Goal: Information Seeking & Learning: Learn about a topic

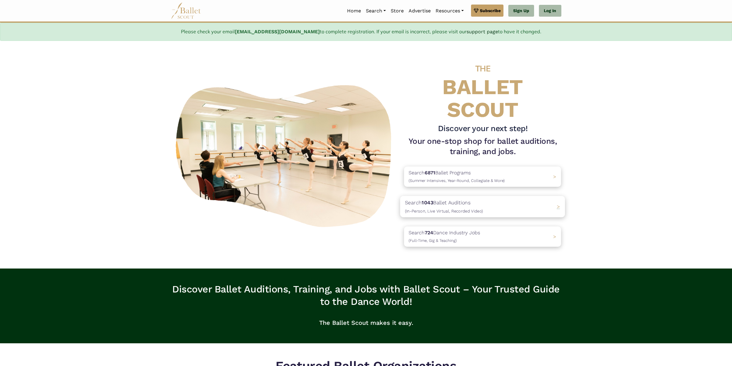
click at [442, 202] on p "Search 1043 Ballet Auditions (In-Person, Live Virtual, Recorded Video)" at bounding box center [444, 207] width 78 height 16
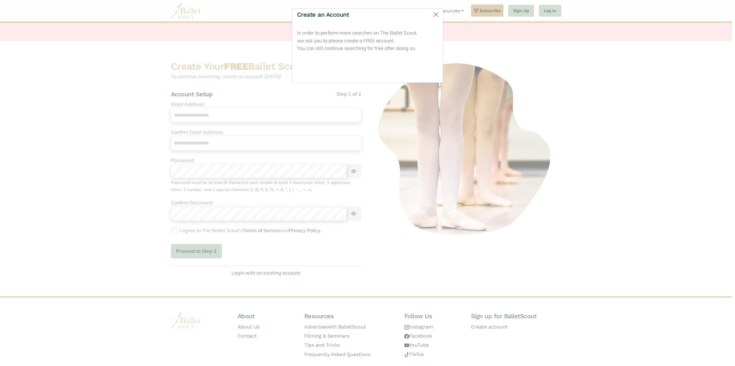
click at [427, 68] on button "Close" at bounding box center [426, 71] width 23 height 14
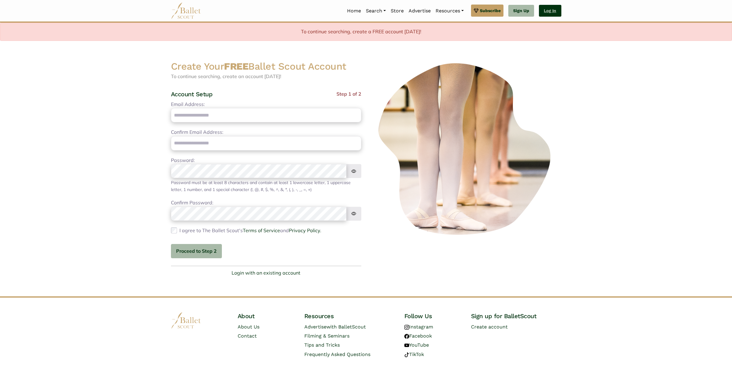
click at [548, 9] on link "Log In" at bounding box center [550, 11] width 22 height 12
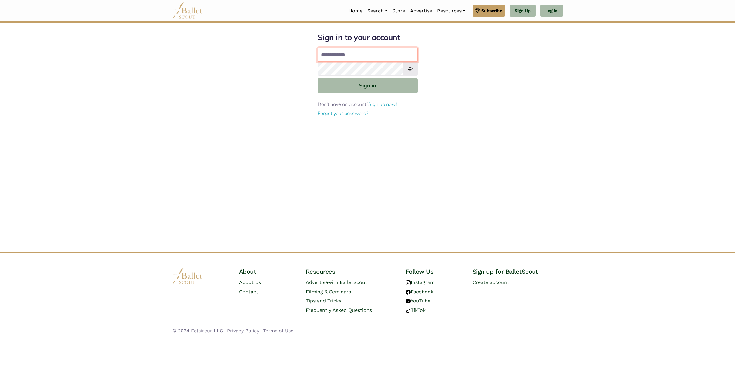
type input "**********"
click at [358, 86] on button "Sign in" at bounding box center [368, 85] width 100 height 15
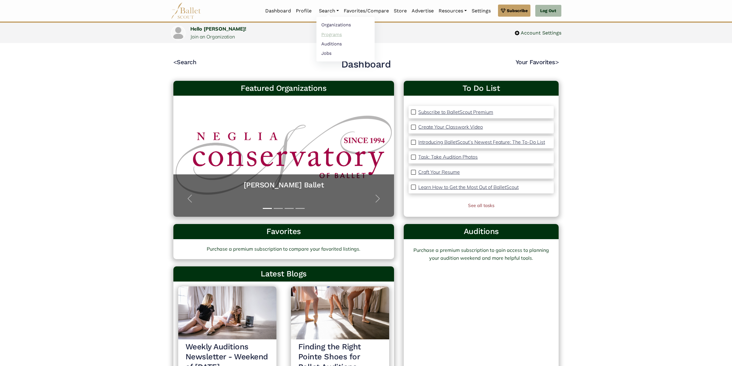
click at [331, 36] on link "Programs" at bounding box center [345, 34] width 58 height 9
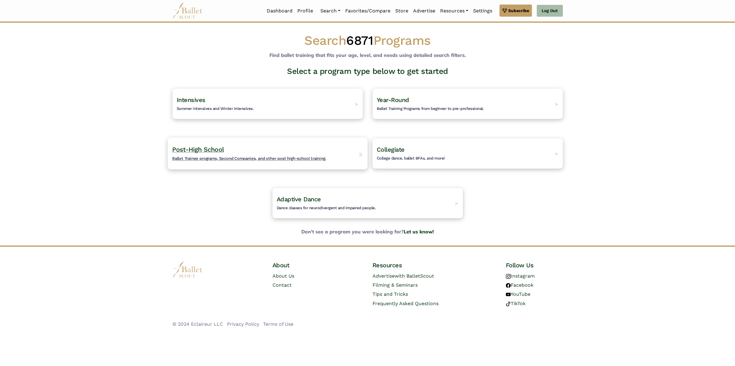
click at [203, 149] on span "Post-High School" at bounding box center [198, 150] width 52 height 8
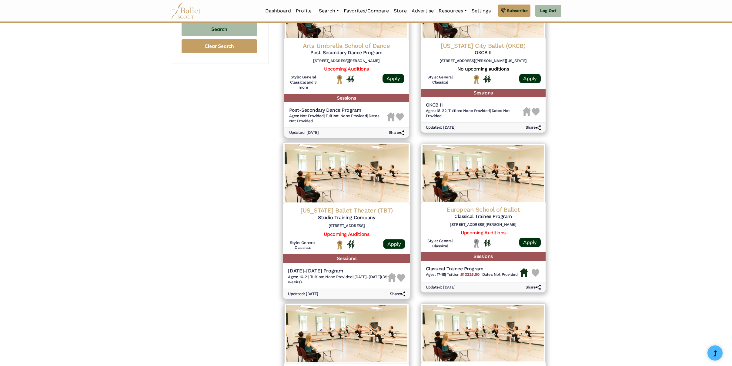
scroll to position [481, 0]
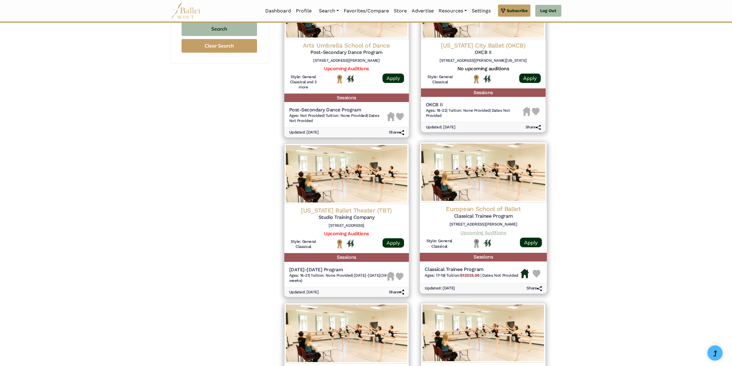
click at [490, 230] on link "Upcoming Auditions" at bounding box center [482, 233] width 45 height 6
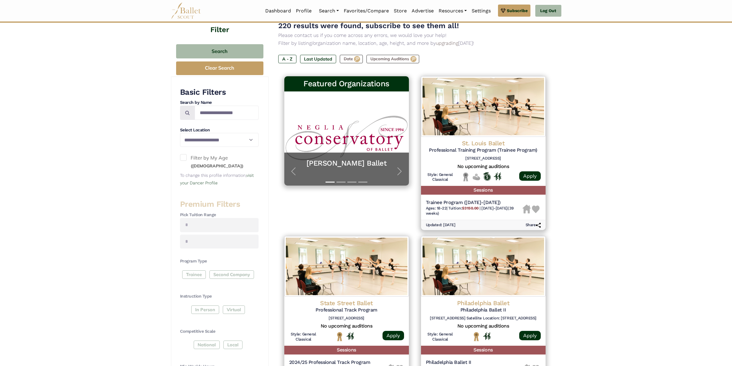
scroll to position [62, 0]
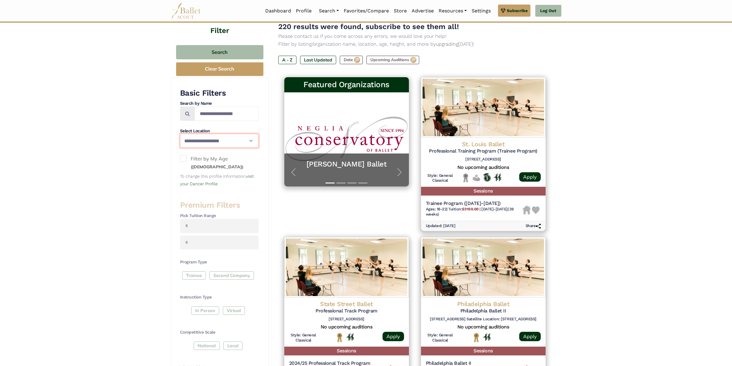
select select "**"
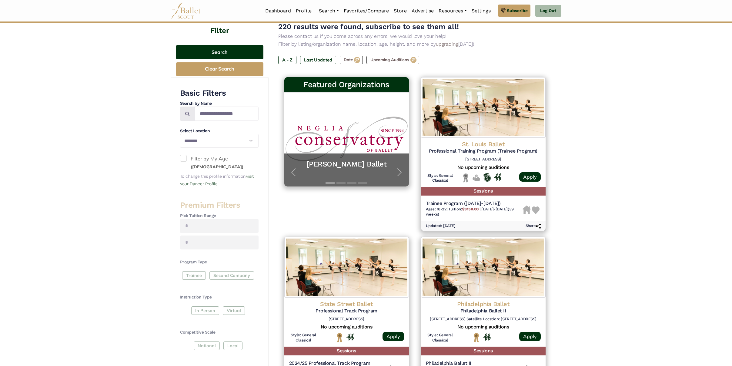
click at [220, 52] on button "Search" at bounding box center [219, 52] width 87 height 14
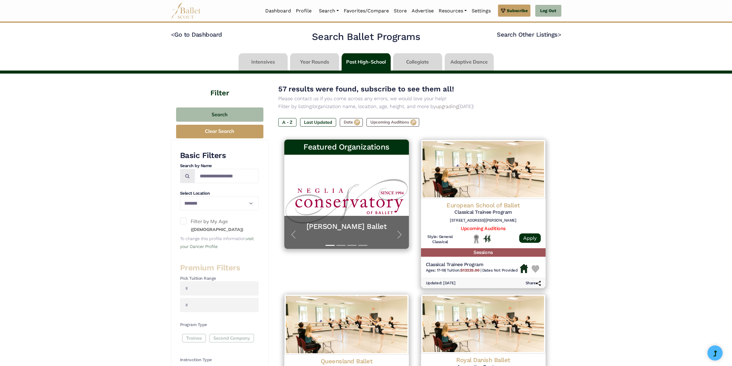
select select "**"
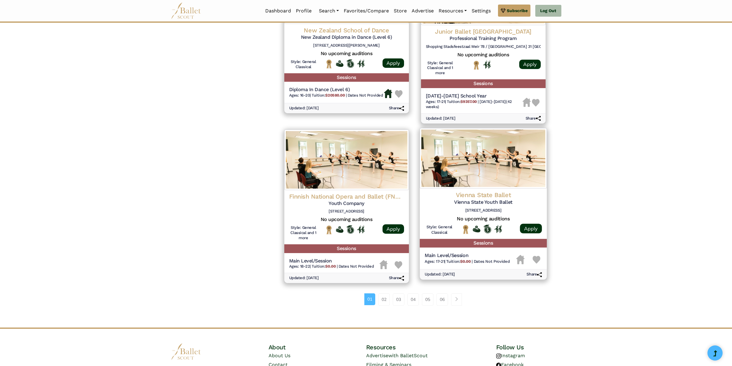
scroll to position [650, 0]
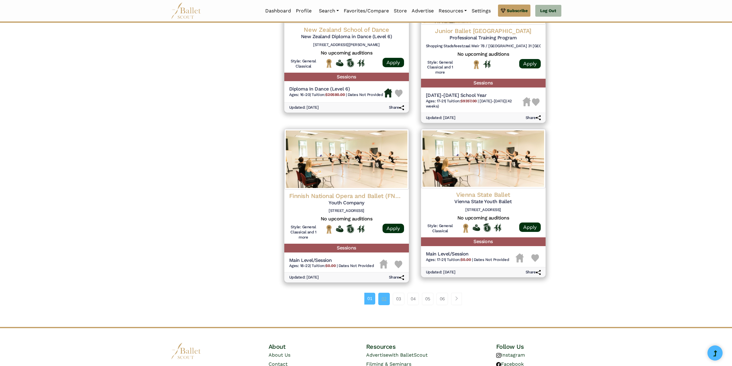
click at [382, 293] on link "02" at bounding box center [384, 299] width 12 height 12
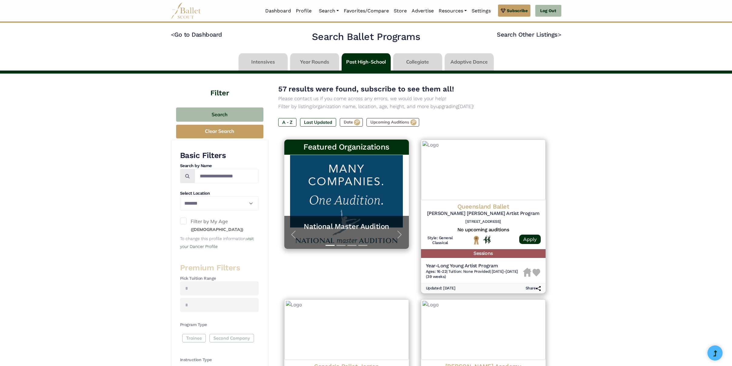
select select "**"
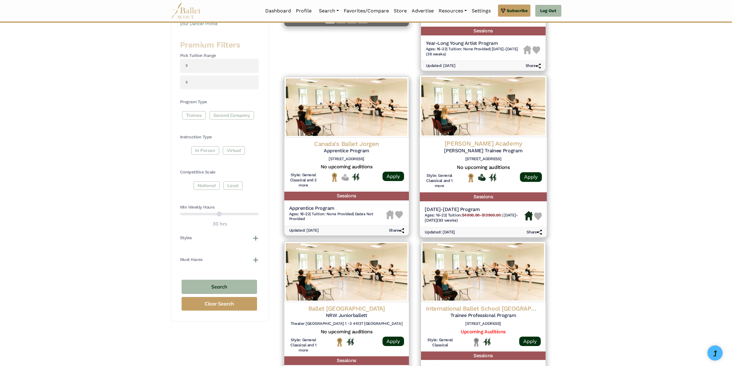
scroll to position [224, 0]
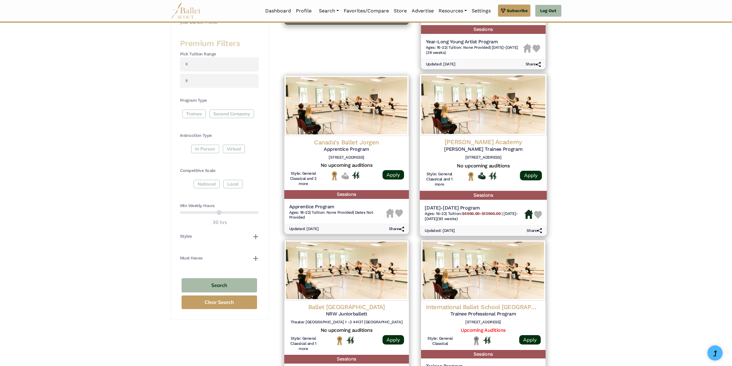
click at [483, 120] on img at bounding box center [482, 105] width 127 height 62
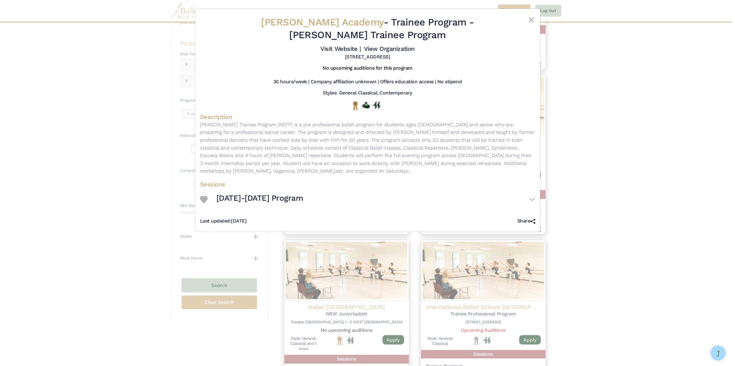
click at [140, 85] on div "Nacho Duato Academy - Trainee Program - Nacho Duato Trainee Program Visit Websi…" at bounding box center [367, 183] width 735 height 366
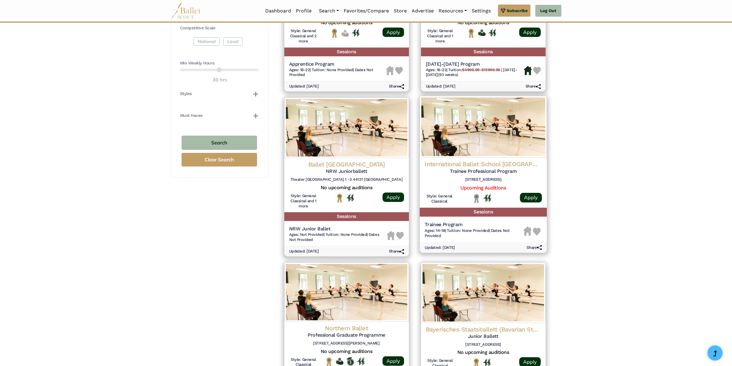
scroll to position [365, 0]
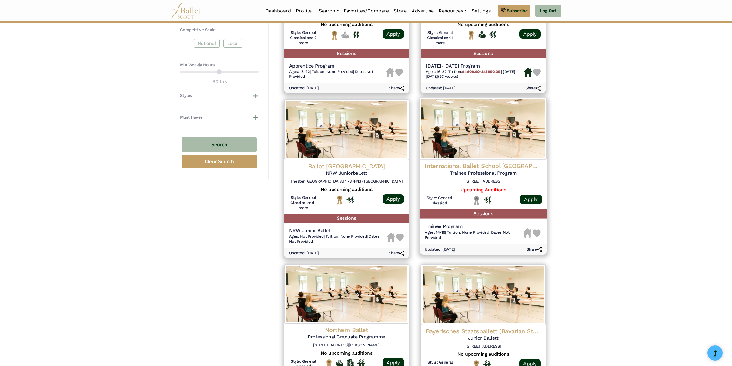
click at [485, 134] on img at bounding box center [482, 129] width 127 height 62
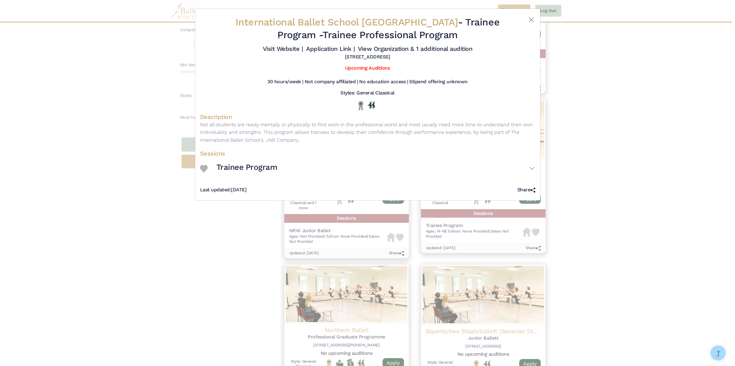
click at [128, 77] on div "International Ballet School Stockholm - Trainee Program - Trainee Professional …" at bounding box center [367, 183] width 735 height 366
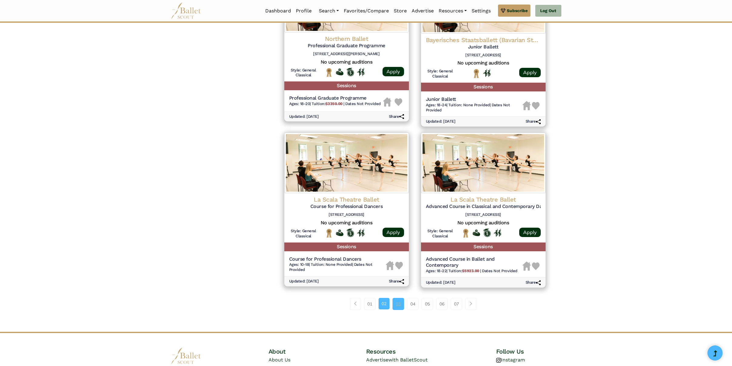
scroll to position [659, 0]
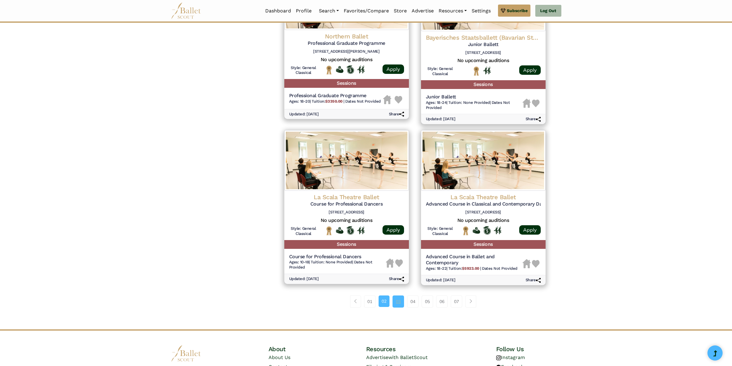
click at [399, 296] on link "03" at bounding box center [398, 302] width 12 height 12
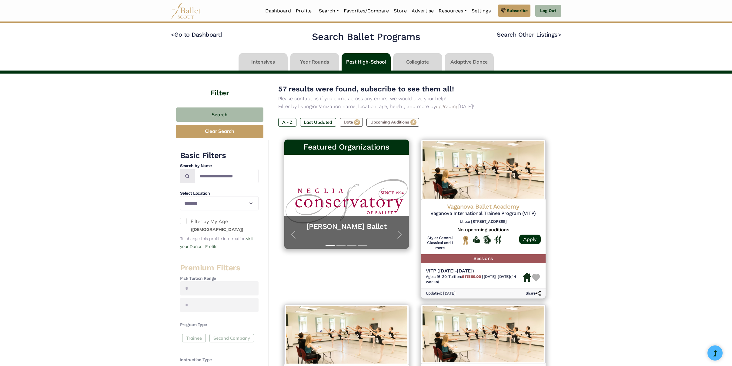
select select "**"
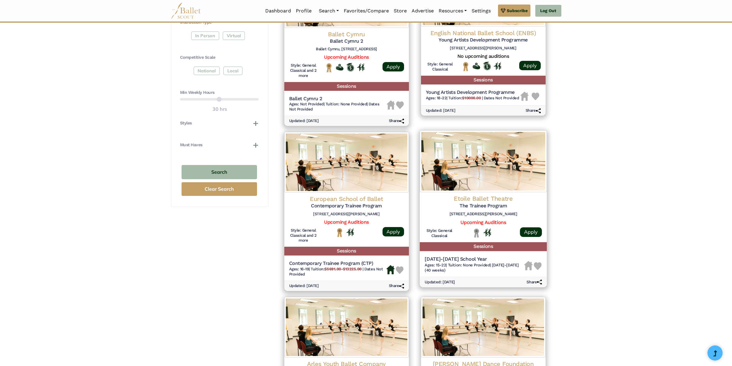
scroll to position [338, 0]
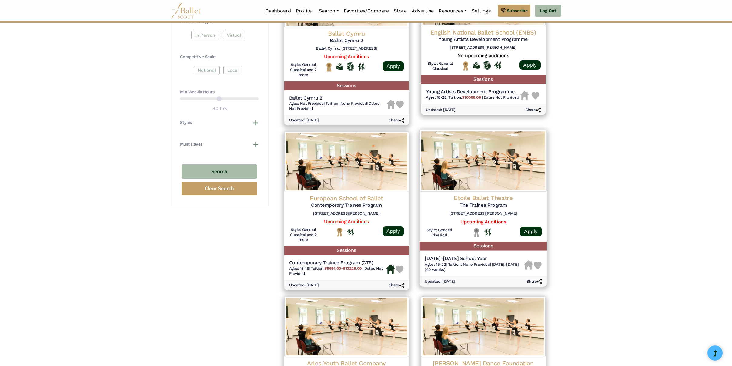
click at [475, 169] on img at bounding box center [482, 161] width 127 height 62
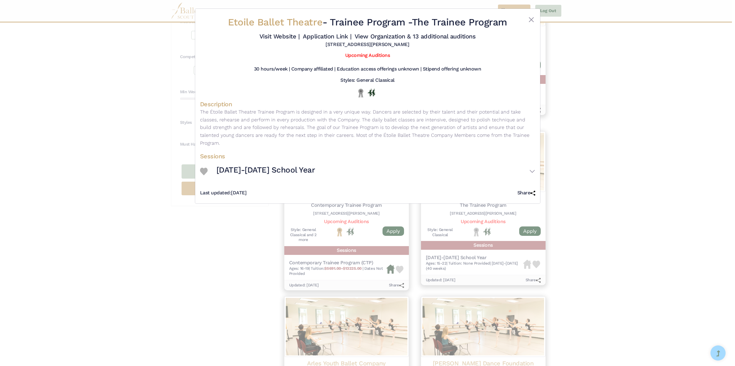
click at [602, 255] on div "Etoile Ballet Theatre - Trainee Program - The Trainee Program Visit Website | A…" at bounding box center [367, 183] width 735 height 366
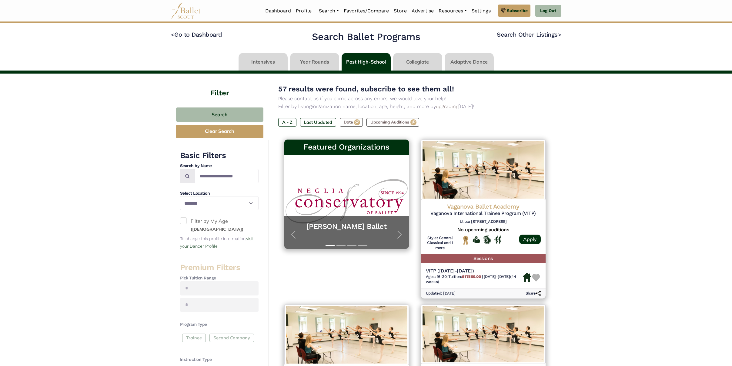
scroll to position [0, 0]
